Goal: Task Accomplishment & Management: Complete application form

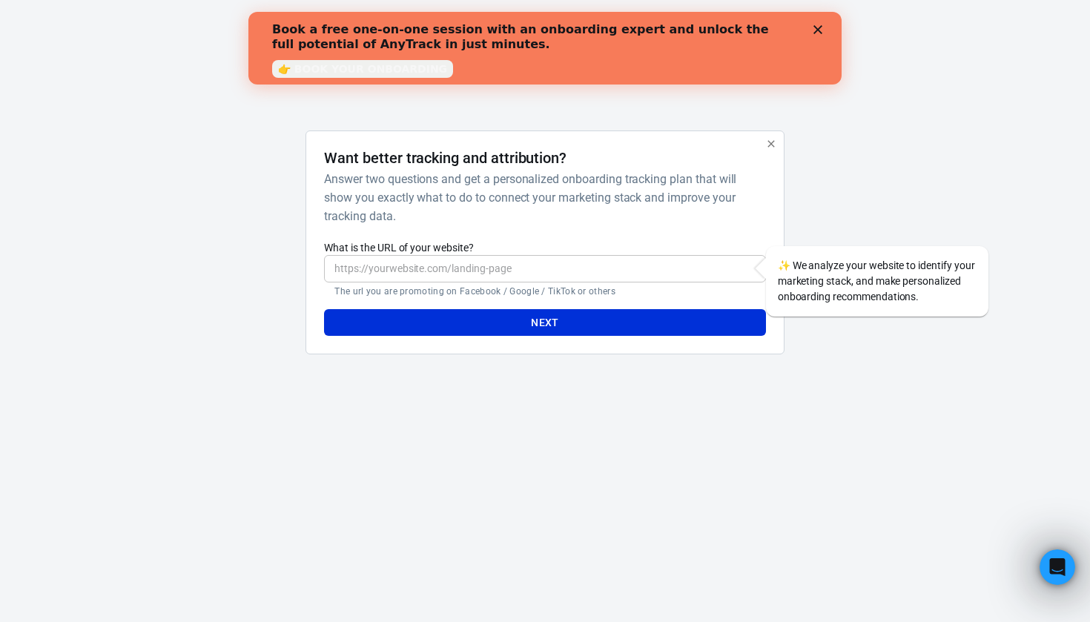
click at [846, 347] on div at bounding box center [856, 249] width 119 height 237
click at [812, 19] on div "Book a free one-on-one session with an onboarding expert and unlock the full po…" at bounding box center [545, 48] width 546 height 61
click at [817, 26] on icon "Close" at bounding box center [818, 29] width 9 height 9
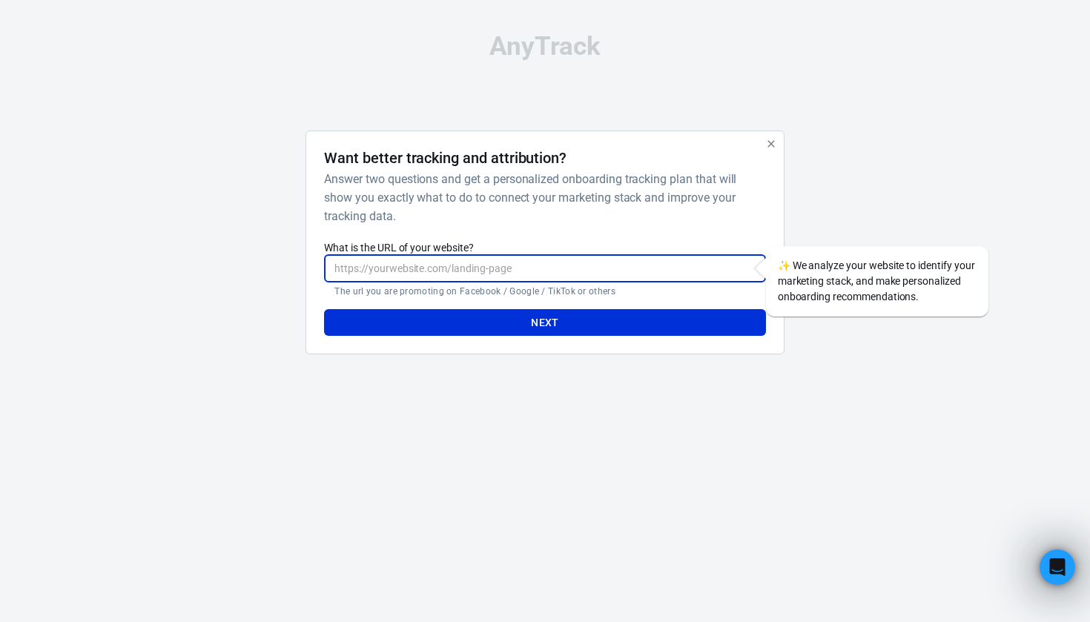
click at [577, 272] on input "What is the URL of your website?" at bounding box center [544, 268] width 441 height 27
paste input "[URL][DOMAIN_NAME]"
type input "[URL][DOMAIN_NAME]"
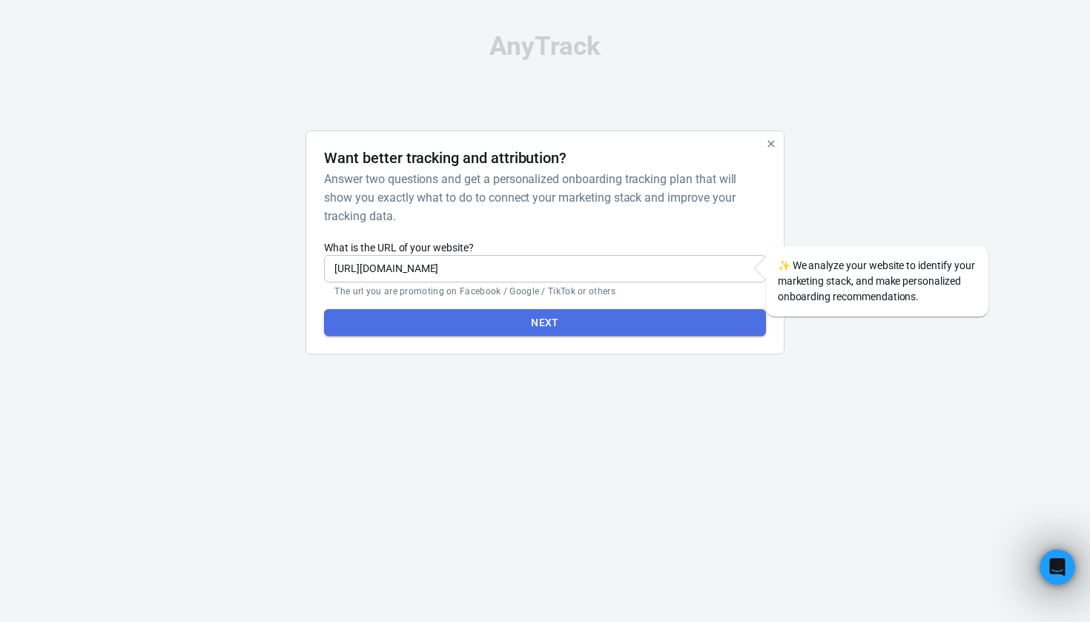
click at [546, 321] on button "Next" at bounding box center [544, 322] width 441 height 27
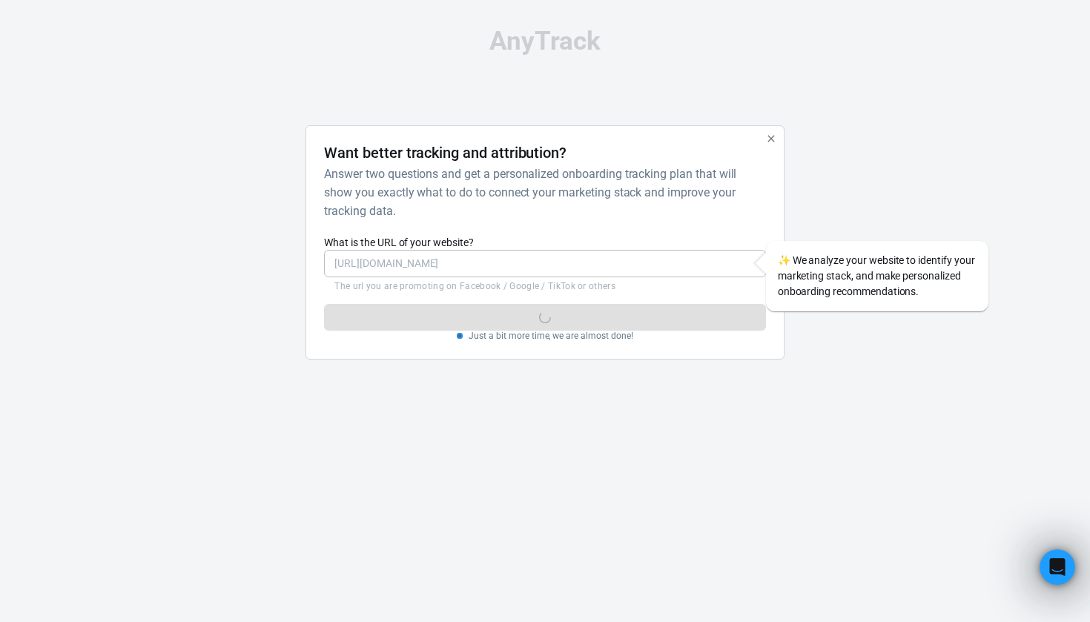
click at [925, 400] on html "AnyTrack Want better tracking and attribution? Answer two questions and get a p…" at bounding box center [545, 200] width 1090 height 400
click at [510, 318] on div "Next Just a bit more time, we are almost done!" at bounding box center [544, 317] width 441 height 50
click at [808, 328] on div at bounding box center [856, 248] width 119 height 247
click at [766, 150] on div "Want better tracking and attribution? Answer two questions and get a personaliz…" at bounding box center [545, 242] width 478 height 235
click at [769, 146] on button "button" at bounding box center [771, 138] width 19 height 19
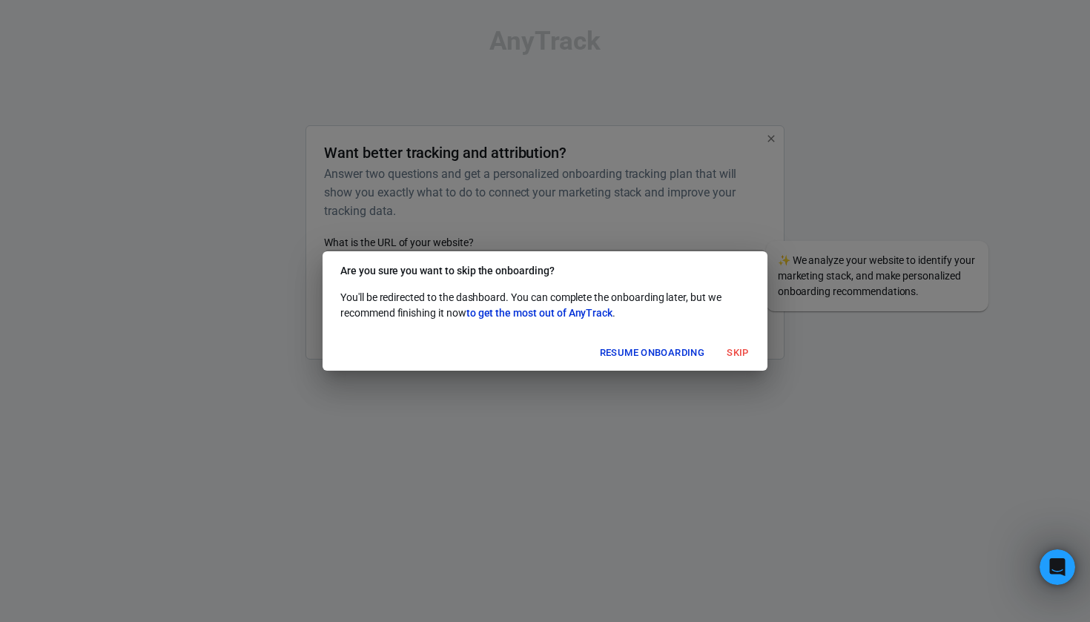
click at [794, 194] on div "Are you sure you want to skip the onboarding? You'll be redirected to the dashb…" at bounding box center [545, 311] width 1090 height 622
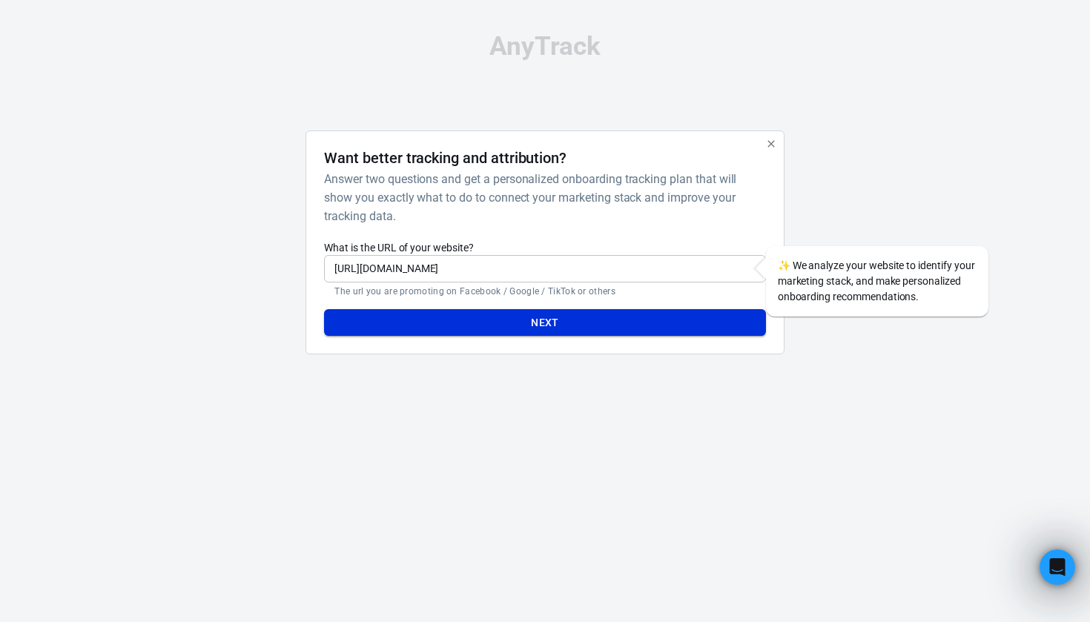
click at [564, 315] on button "Next" at bounding box center [544, 322] width 441 height 27
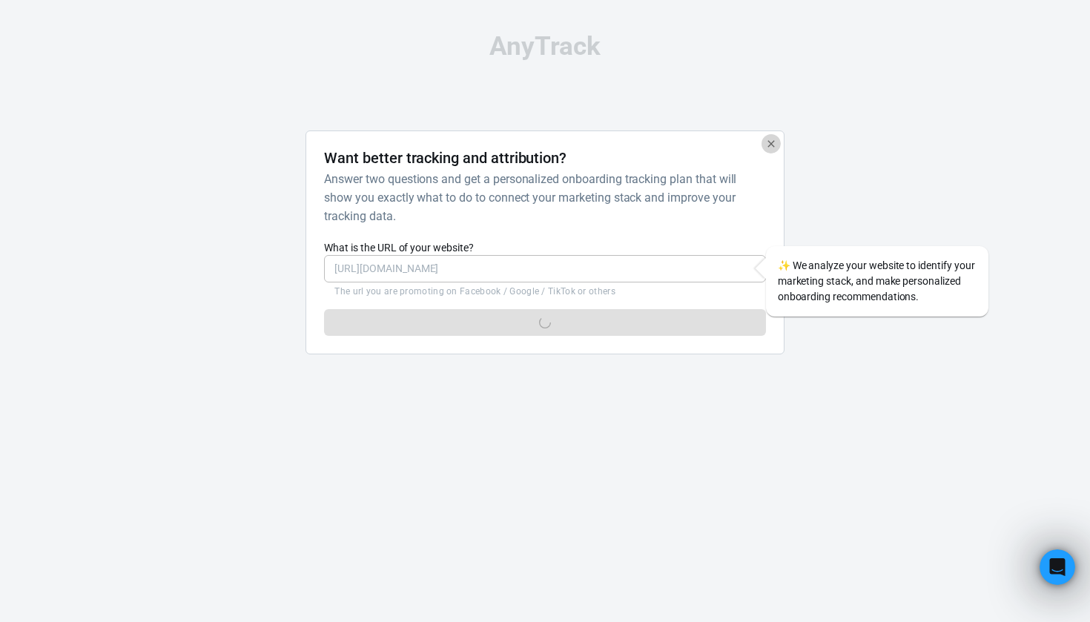
click at [766, 142] on icon "button" at bounding box center [772, 144] width 12 height 12
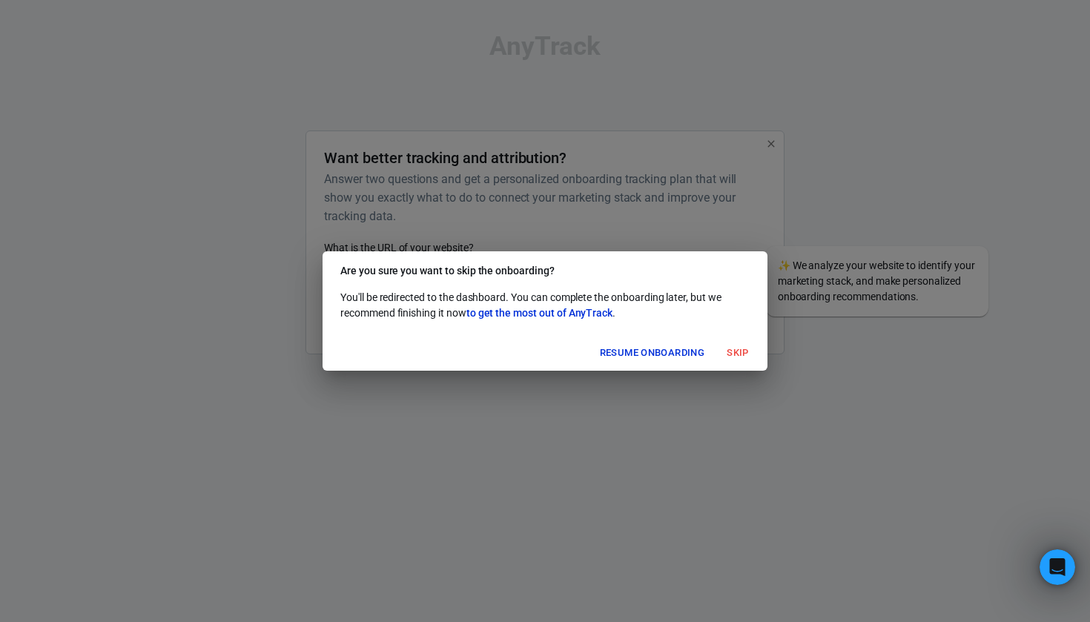
click at [733, 346] on button "Skip" at bounding box center [737, 353] width 47 height 23
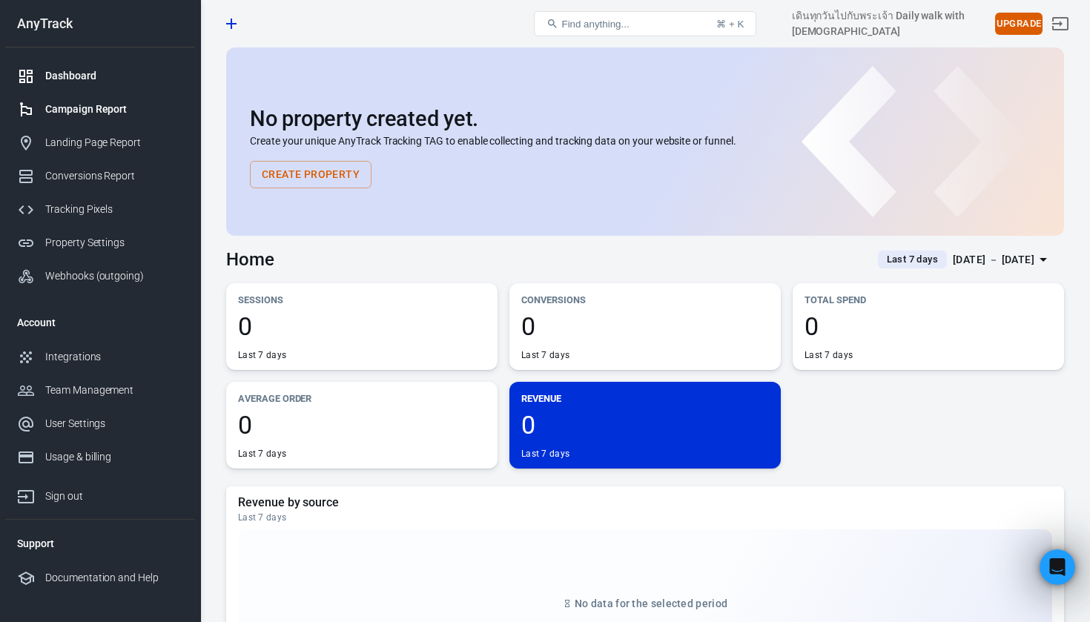
click at [122, 111] on div "Campaign Report" at bounding box center [114, 110] width 138 height 16
